Goal: Register for event/course

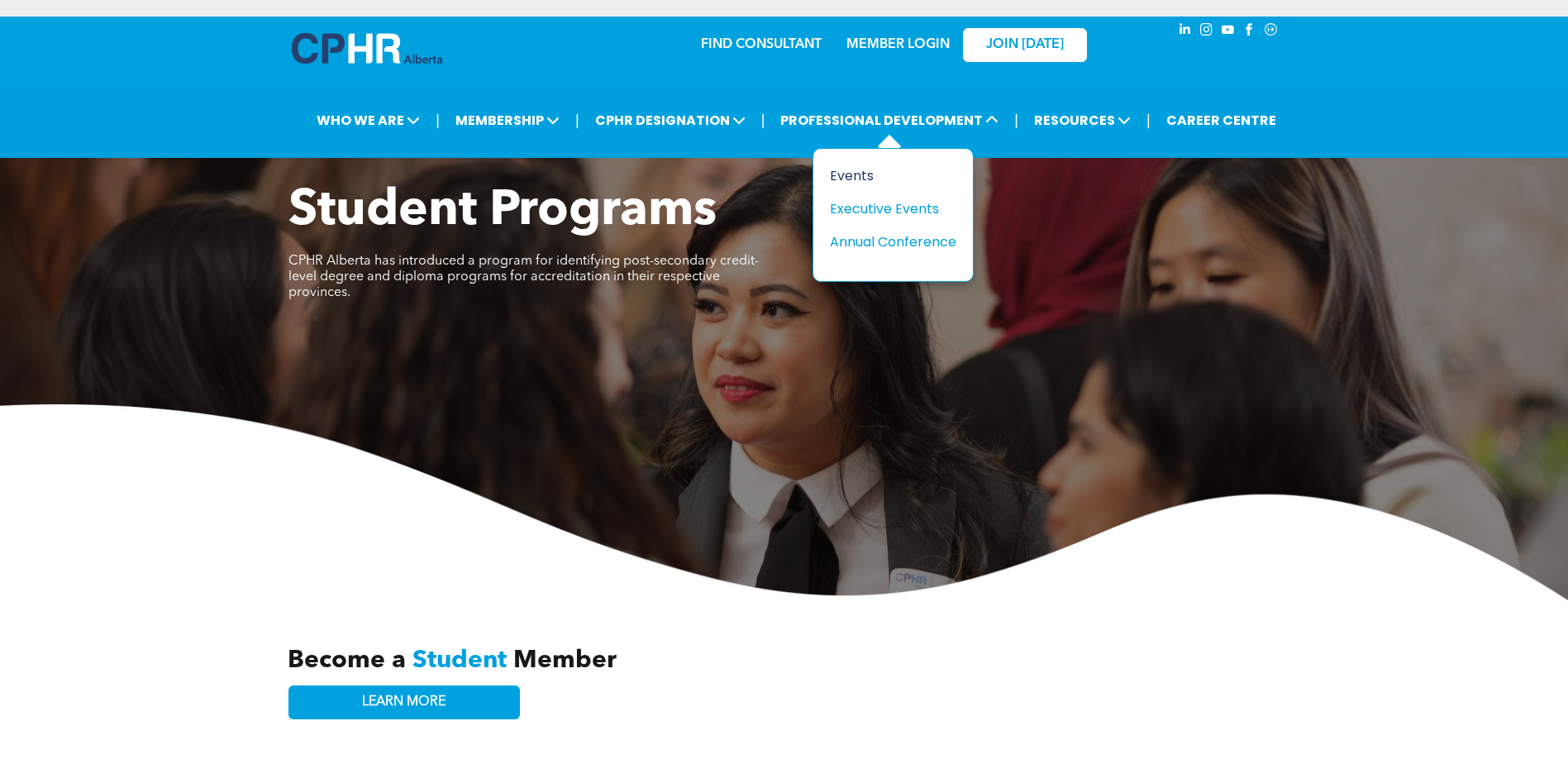
click at [856, 165] on div "Events" at bounding box center [886, 175] width 114 height 21
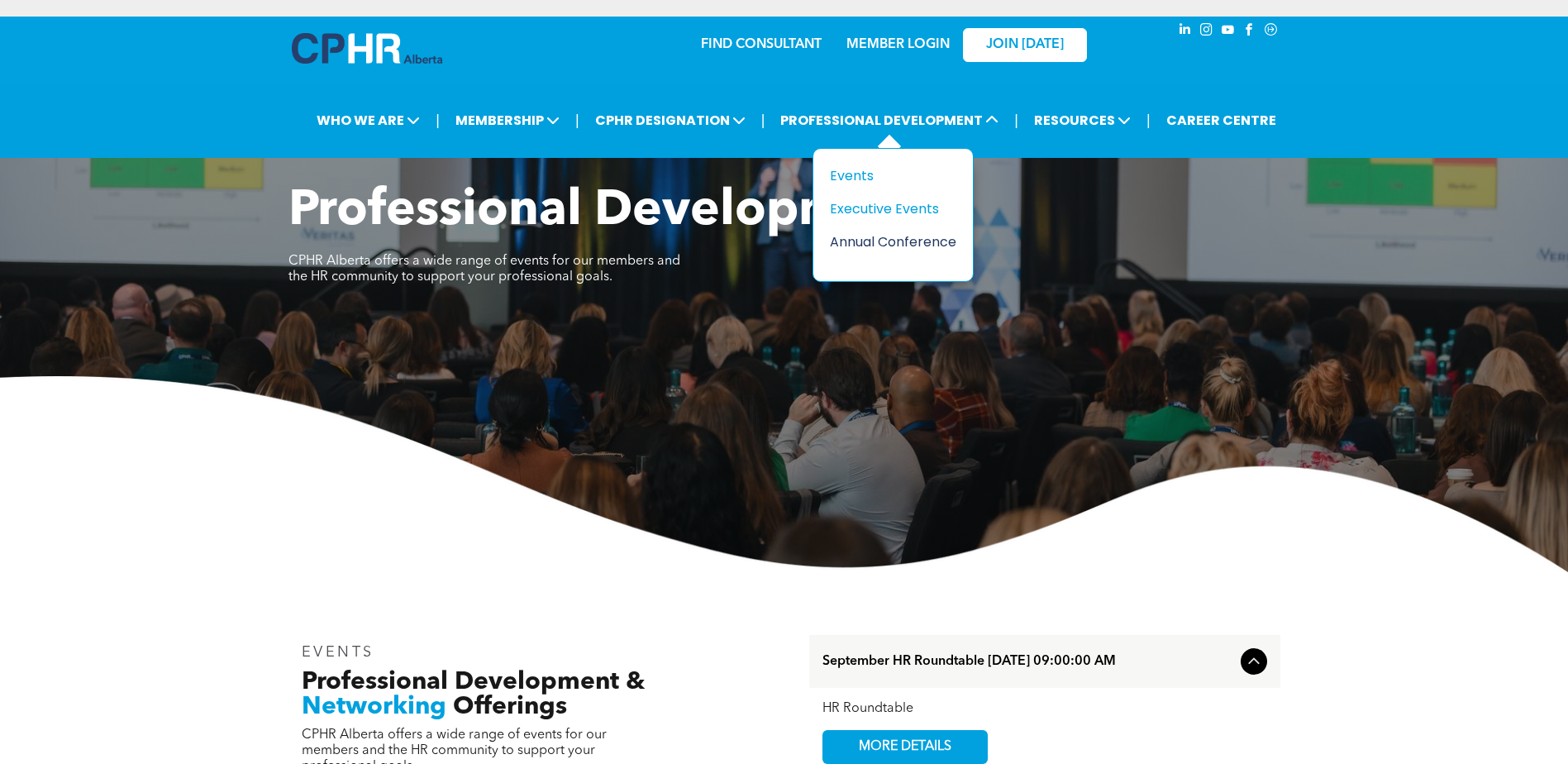
click at [865, 232] on div "Annual Conference" at bounding box center [886, 242] width 114 height 21
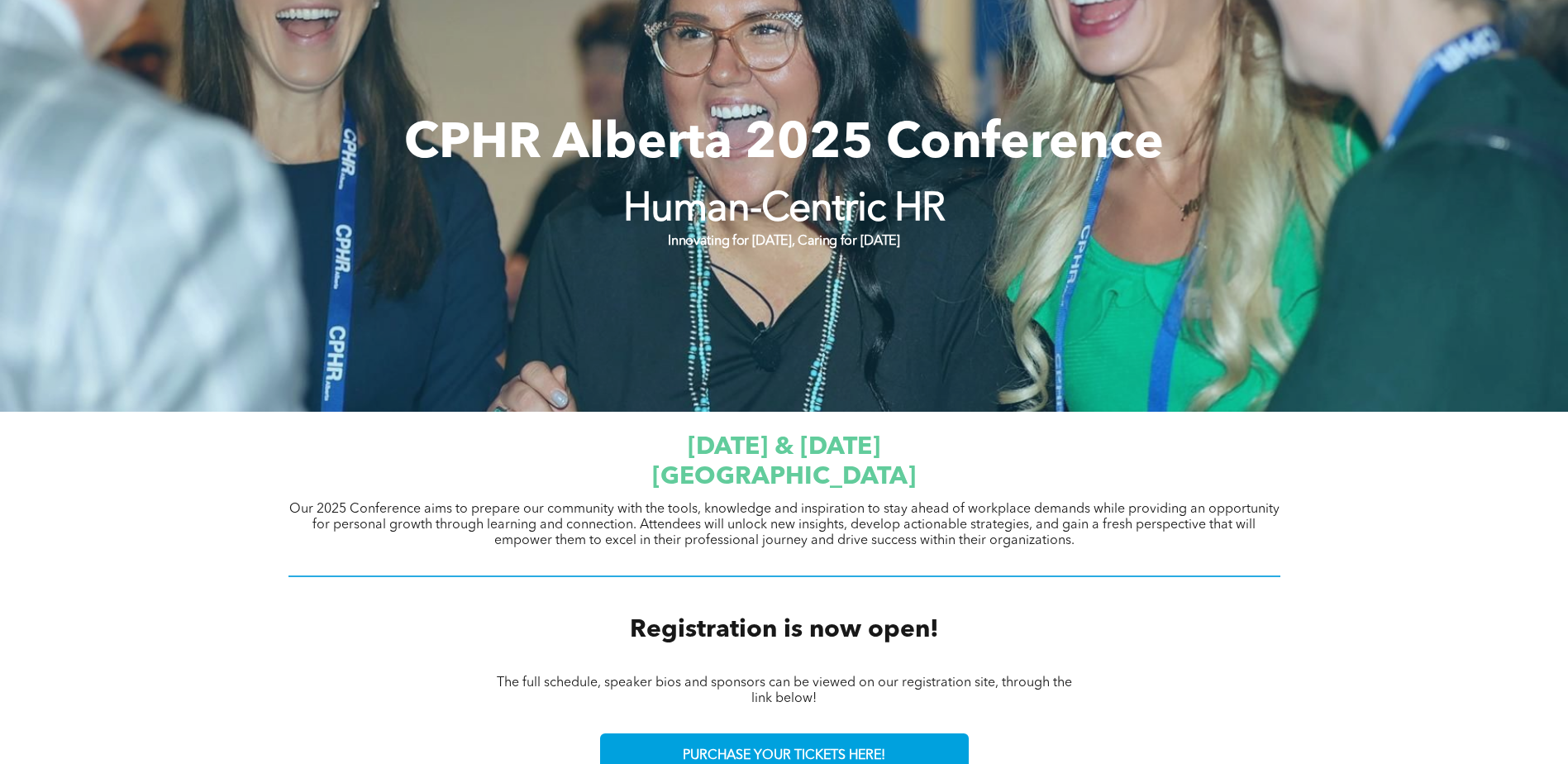
scroll to position [247, 0]
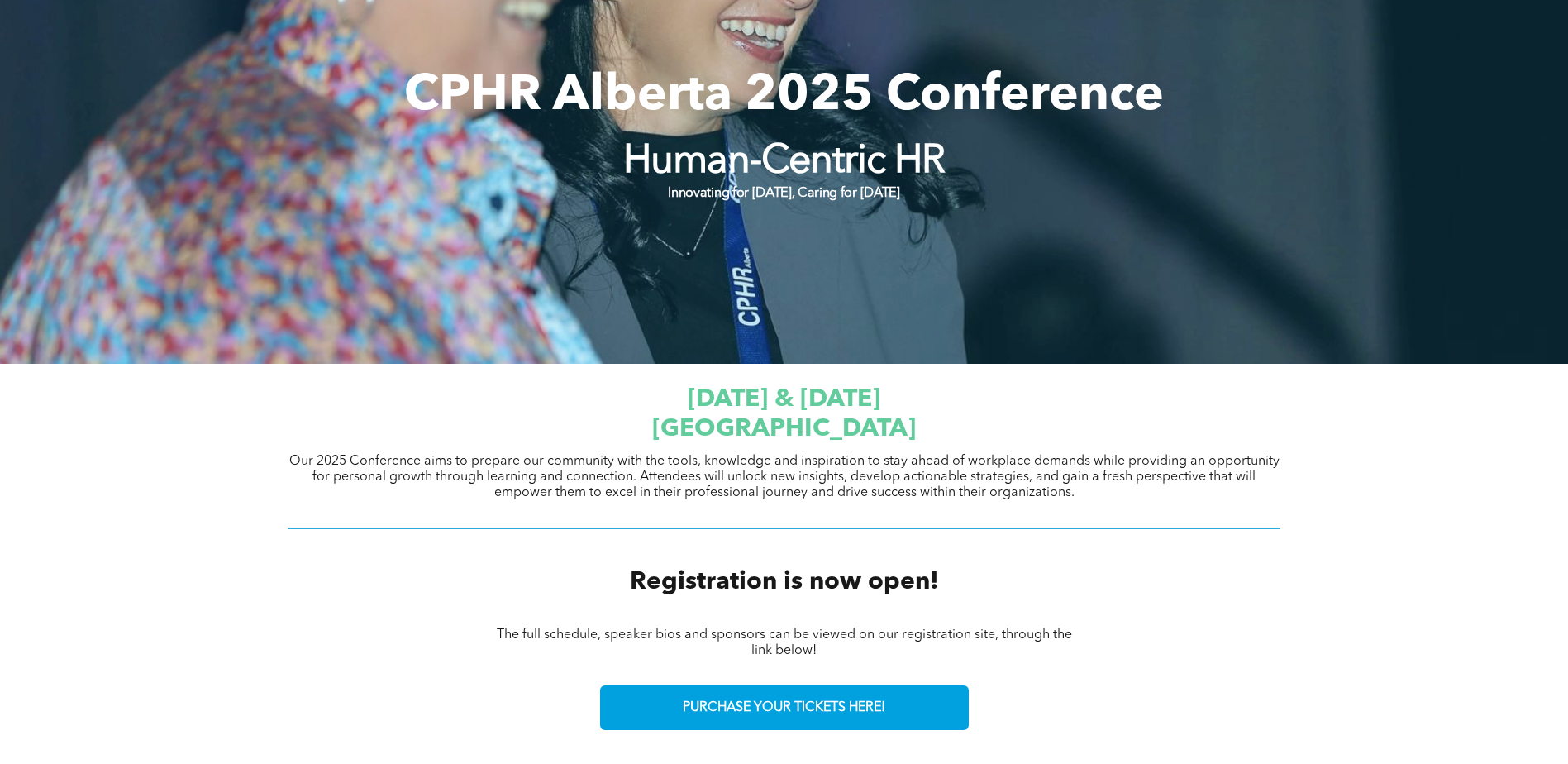
drag, startPoint x: 581, startPoint y: 409, endPoint x: 998, endPoint y: 420, distance: 417.1
click at [998, 420] on h1 "[GEOGRAPHIC_DATA]" at bounding box center [784, 428] width 992 height 29
copy span "[GEOGRAPHIC_DATA]"
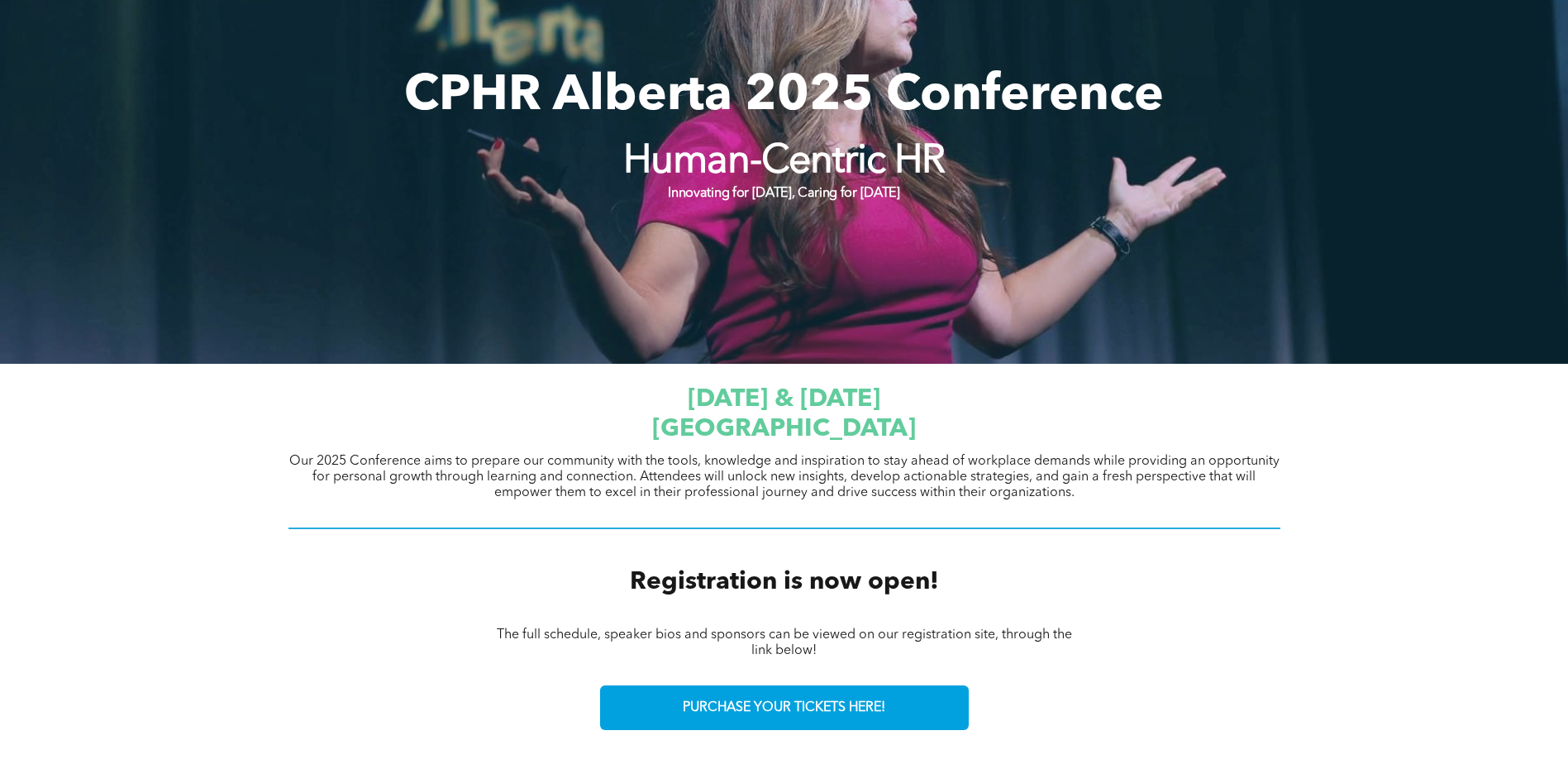
click at [1322, 673] on div "PURCHASE YOUR TICKETS HERE!" at bounding box center [784, 707] width 1568 height 69
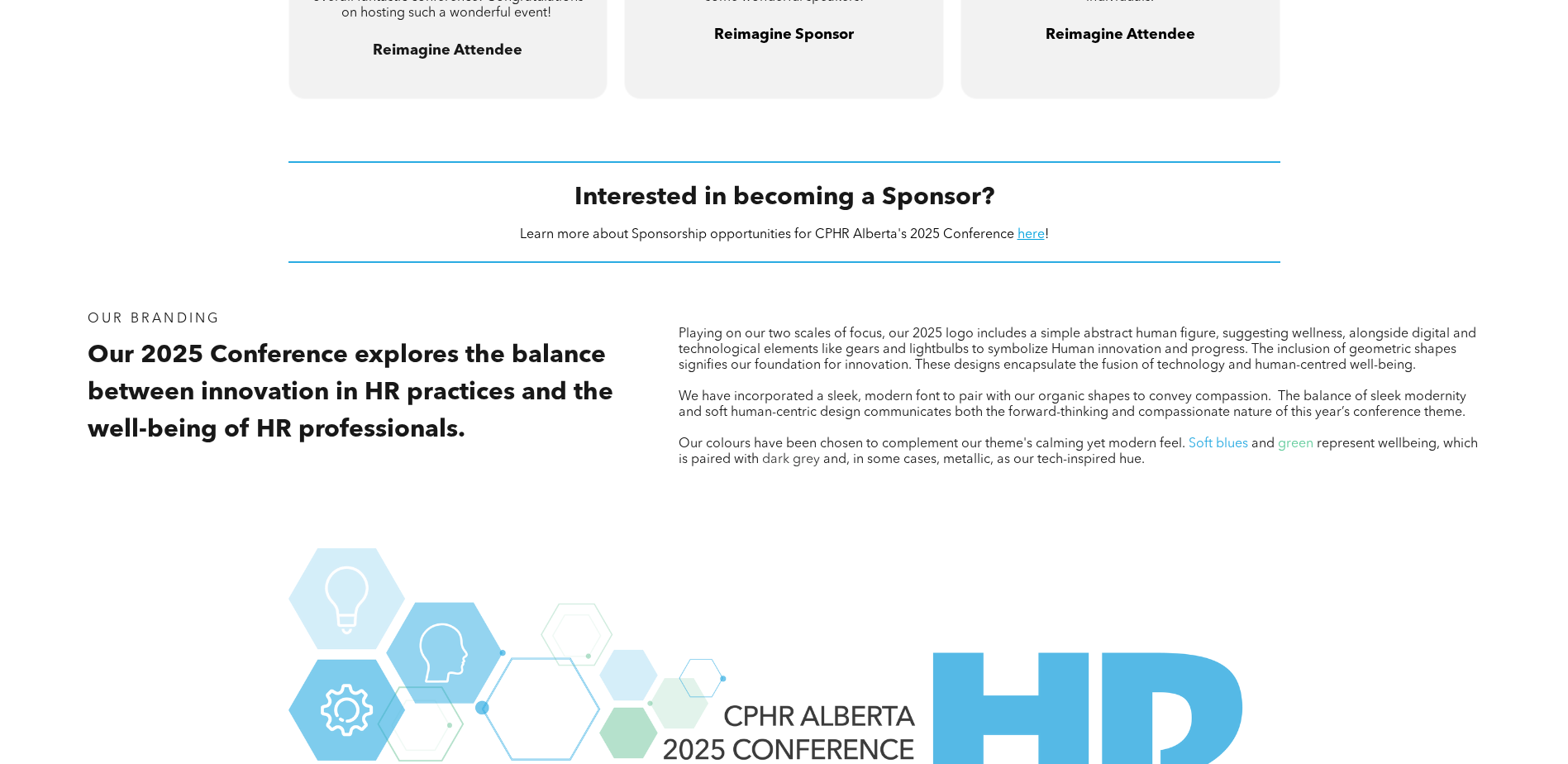
scroll to position [1519, 0]
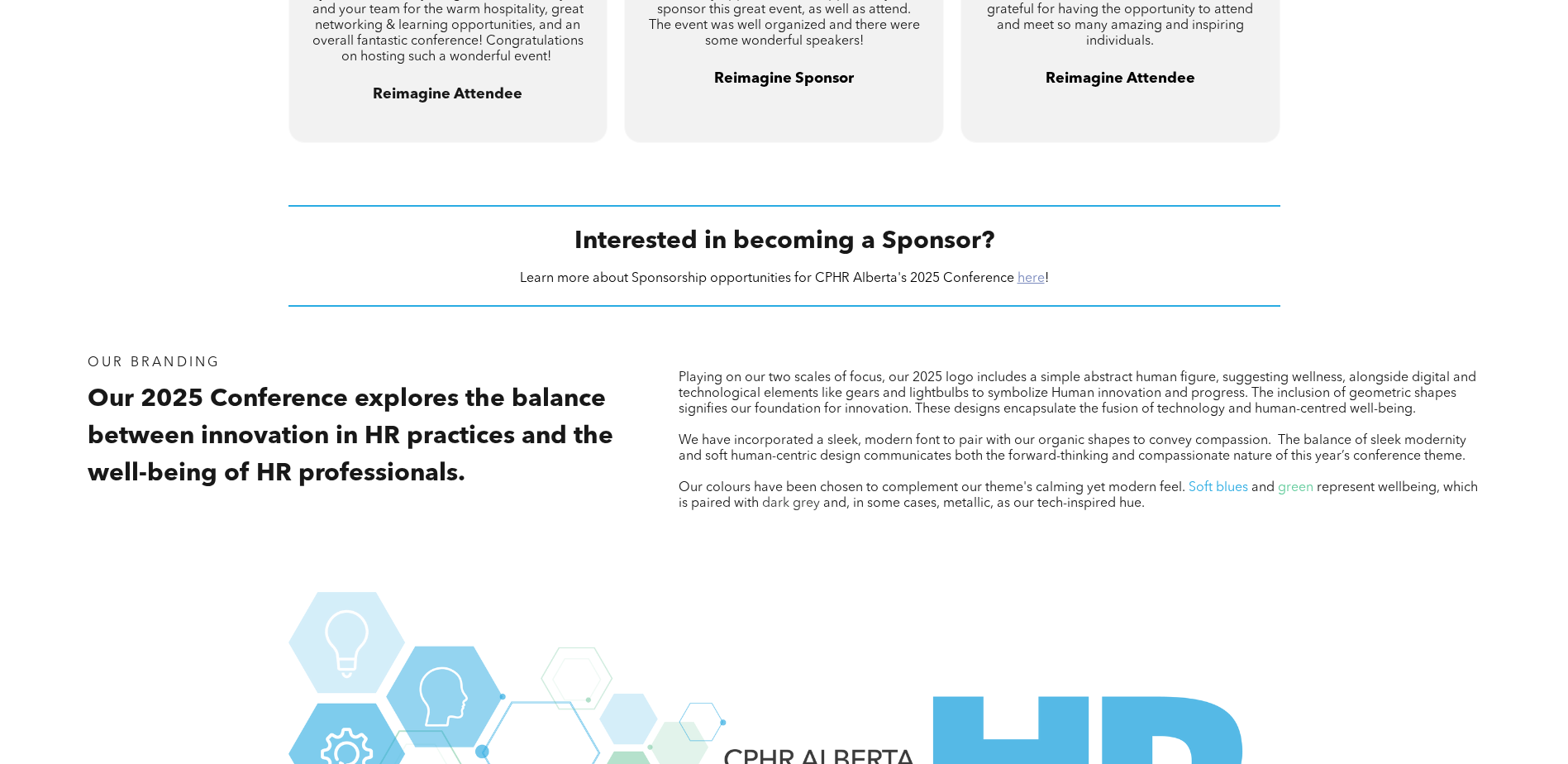
click at [1029, 272] on link "here" at bounding box center [1031, 279] width 27 height 14
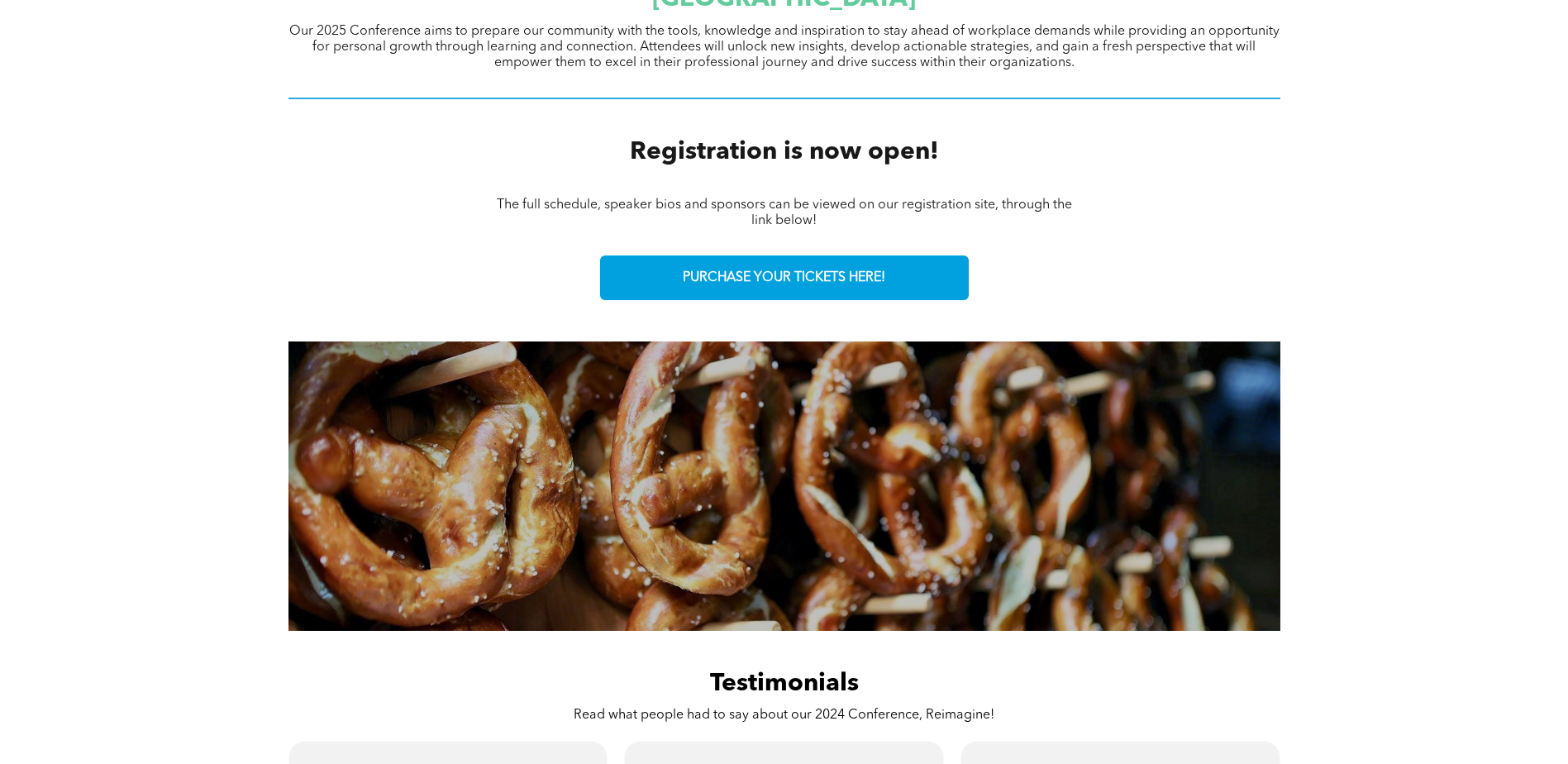
scroll to position [527, 0]
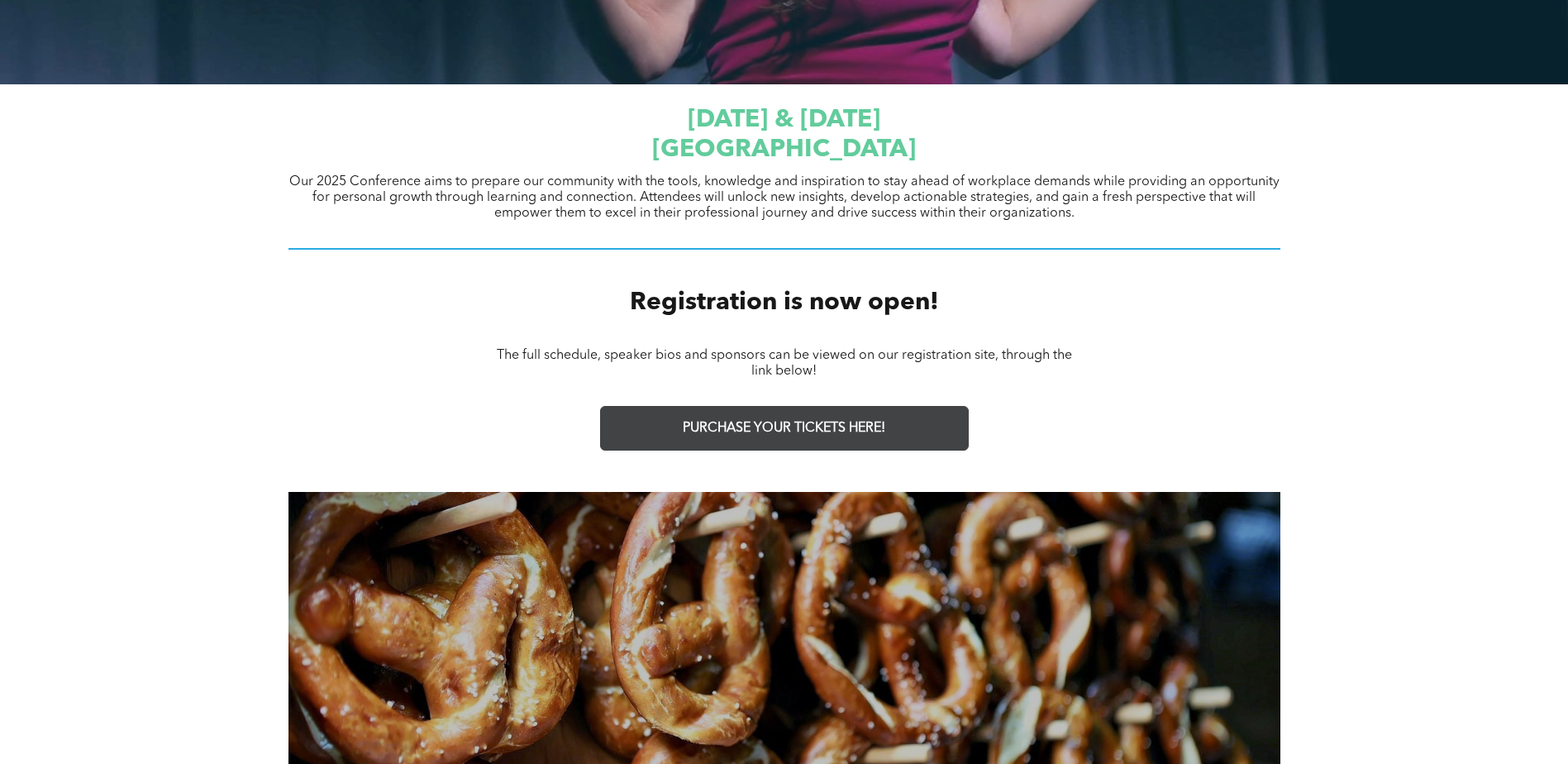
click at [845, 421] on span "PURCHASE YOUR TICKETS HERE!" at bounding box center [784, 428] width 202 height 16
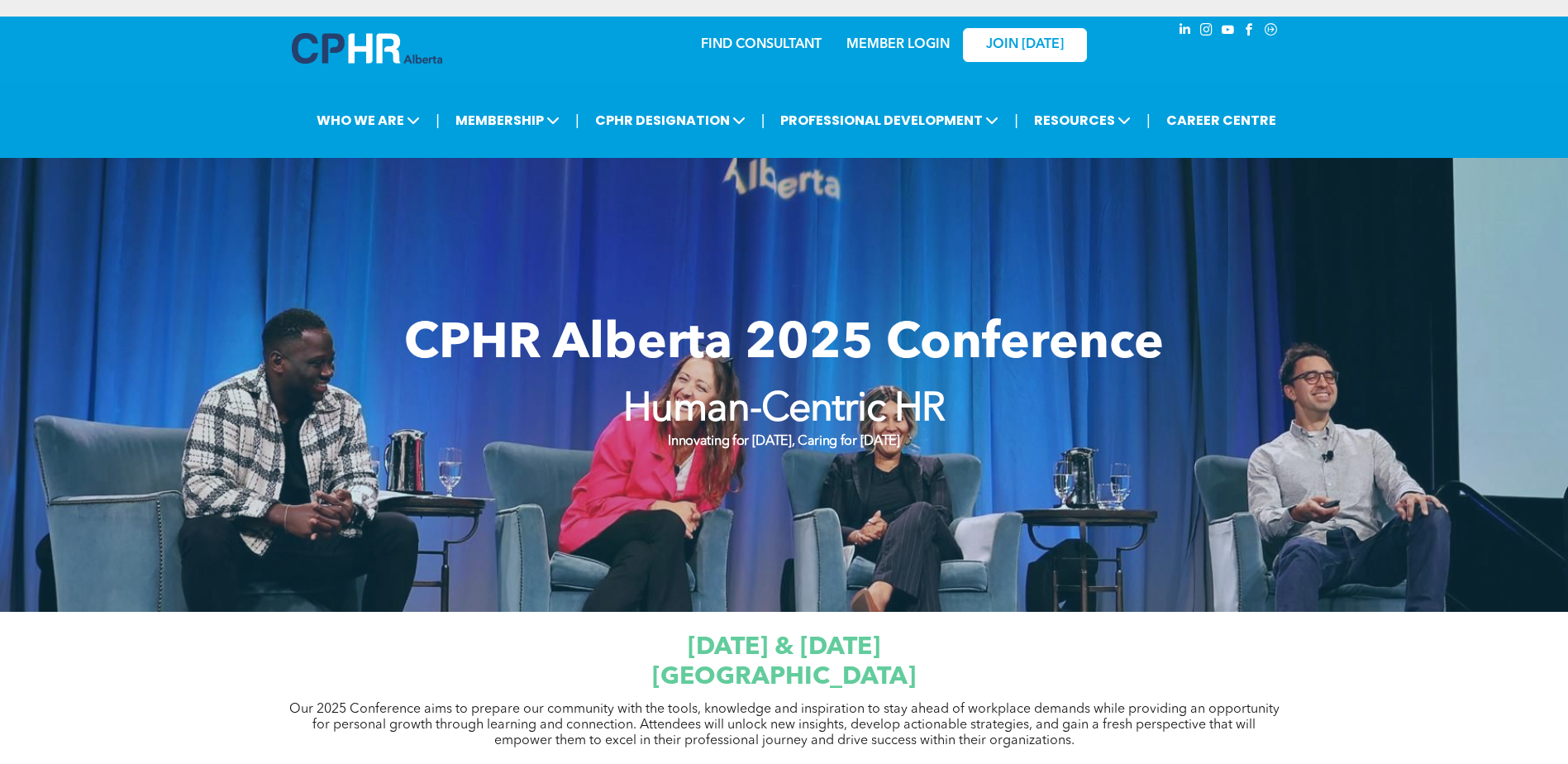
scroll to position [413, 0]
